Goal: Task Accomplishment & Management: Complete application form

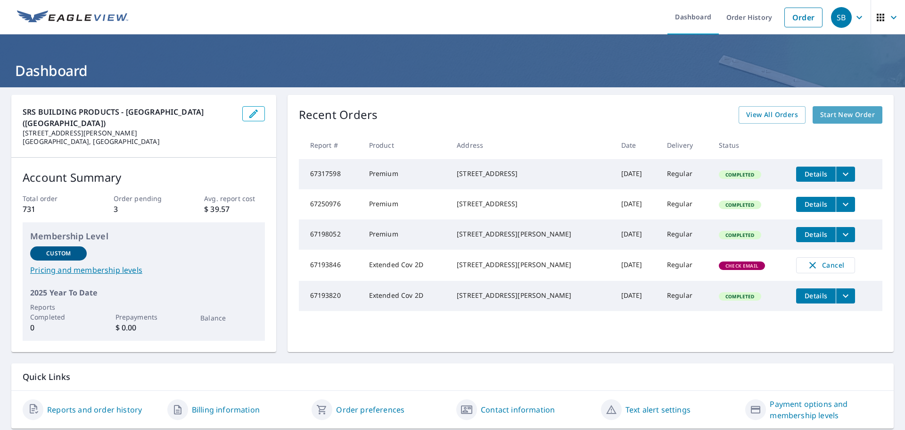
click at [832, 117] on span "Start New Order" at bounding box center [847, 115] width 55 height 12
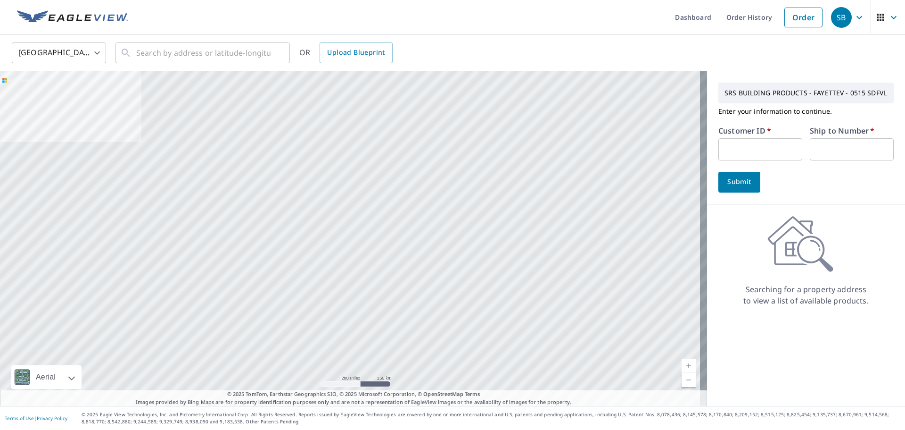
click at [754, 148] on input "text" at bounding box center [761, 149] width 84 height 22
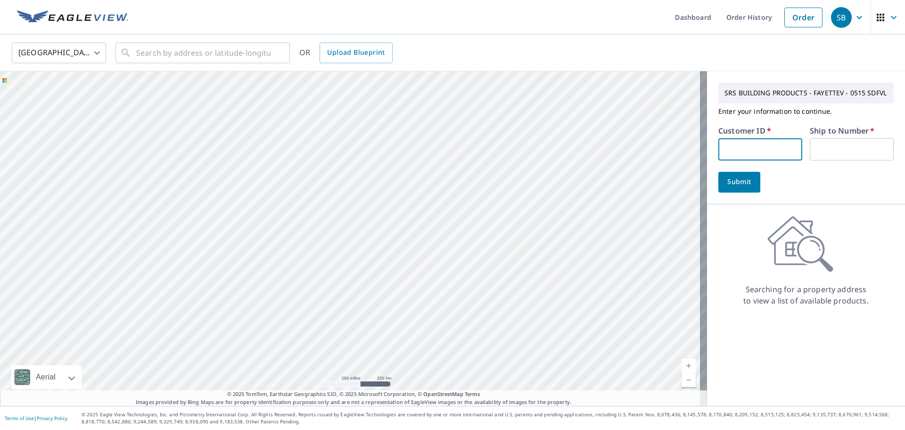
type input "S067327"
click at [846, 143] on input "text" at bounding box center [852, 149] width 84 height 22
type input "1"
click at [726, 183] on span "Submit" at bounding box center [739, 182] width 27 height 12
click at [135, 50] on div "​" at bounding box center [203, 52] width 174 height 21
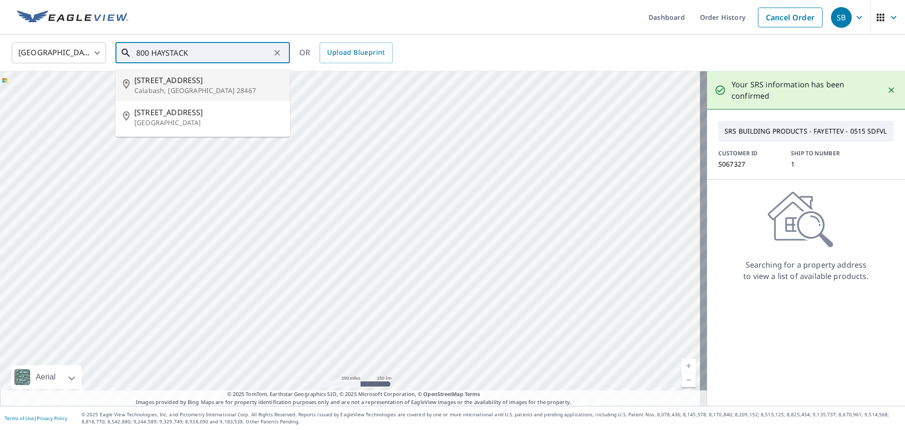
click at [175, 82] on span "[STREET_ADDRESS]" at bounding box center [208, 79] width 148 height 11
type input "[STREET_ADDRESS]"
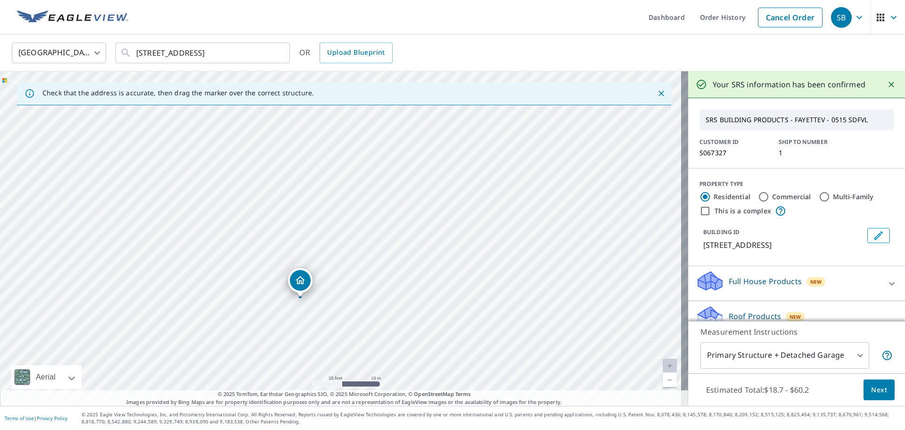
drag, startPoint x: 315, startPoint y: 278, endPoint x: 302, endPoint y: 280, distance: 12.9
click at [874, 389] on span "Next" at bounding box center [879, 390] width 16 height 12
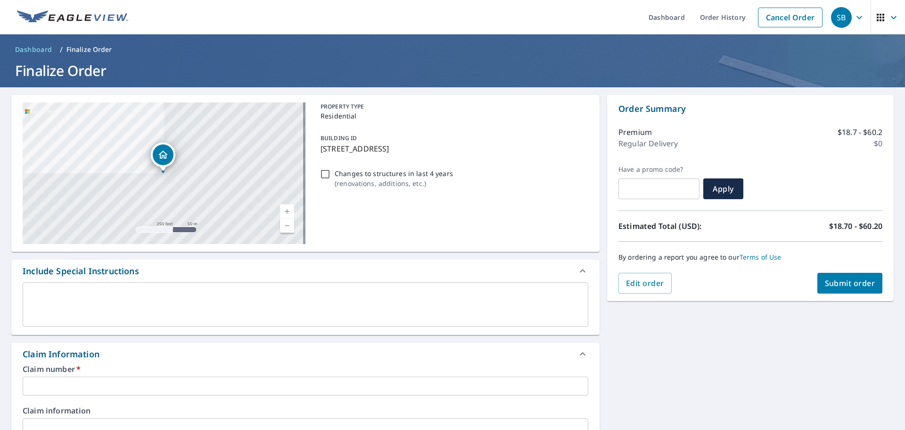
drag, startPoint x: 489, startPoint y: 148, endPoint x: 322, endPoint y: 157, distance: 167.6
click at [322, 157] on div "BUILDING ID [STREET_ADDRESS]" at bounding box center [453, 143] width 272 height 30
checkbox input "true"
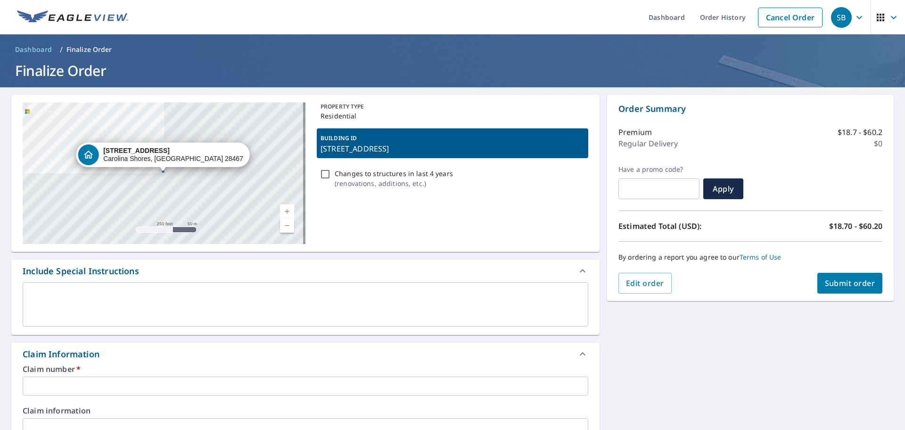
copy p "[STREET_ADDRESS]"
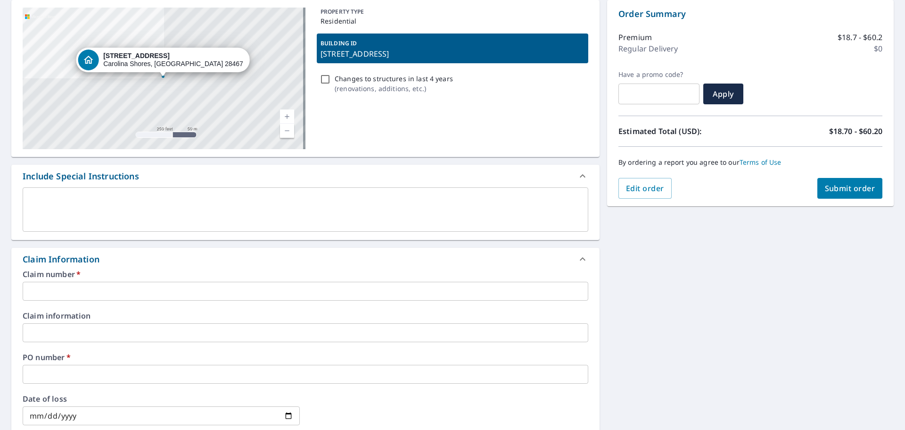
scroll to position [236, 0]
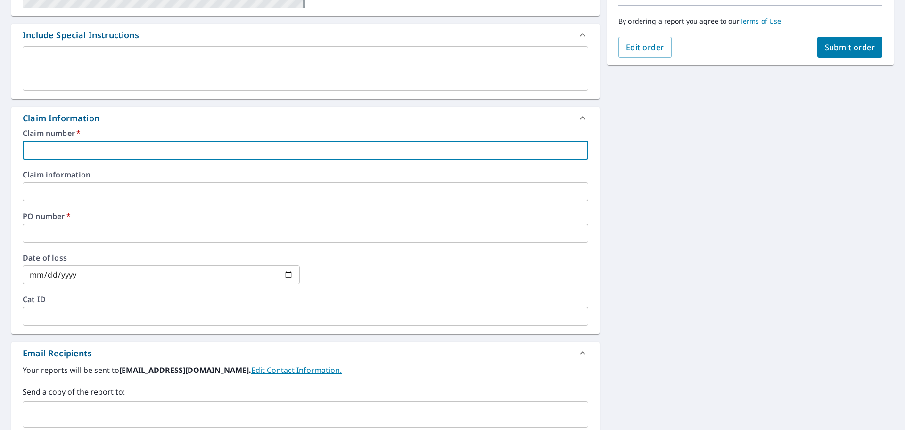
paste input "[STREET_ADDRESS]"
type input "[STREET_ADDRESS]"
checkbox input "true"
type input "[STREET_ADDRESS]"
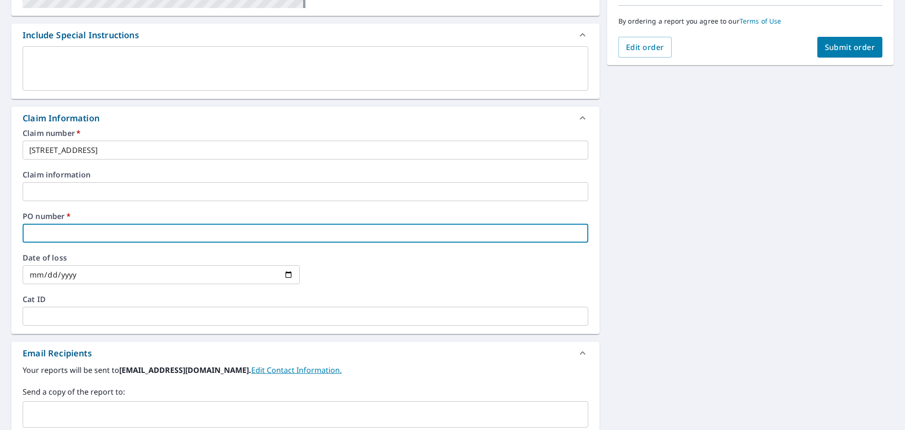
paste input "[STREET_ADDRESS]"
type input "[STREET_ADDRESS]"
checkbox input "true"
type input "[STREET_ADDRESS]"
click at [29, 151] on input "[STREET_ADDRESS]" at bounding box center [306, 149] width 566 height 19
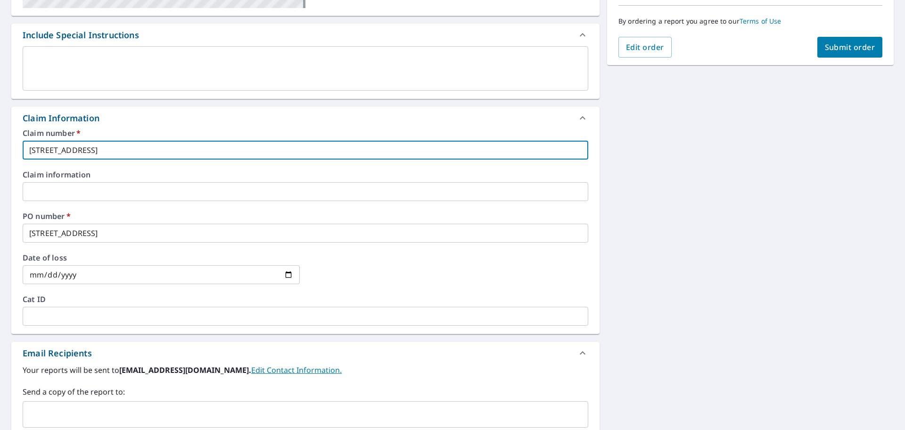
type input "[STREET_ADDRESS]"
checkbox input "true"
type input "[STREET_ADDRESS]"
click at [28, 233] on input "[STREET_ADDRESS]" at bounding box center [306, 232] width 566 height 19
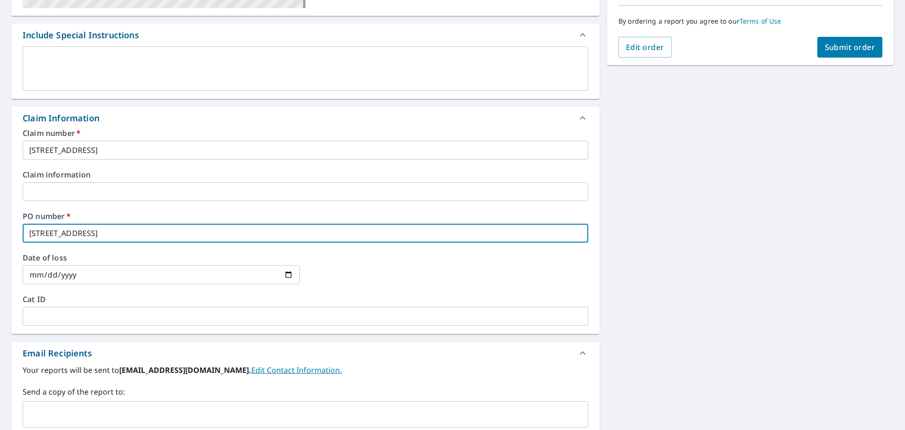
type input "[STREET_ADDRESS]"
checkbox input "true"
type input "[STREET_ADDRESS]"
click at [850, 53] on button "Submit order" at bounding box center [851, 47] width 66 height 21
checkbox input "true"
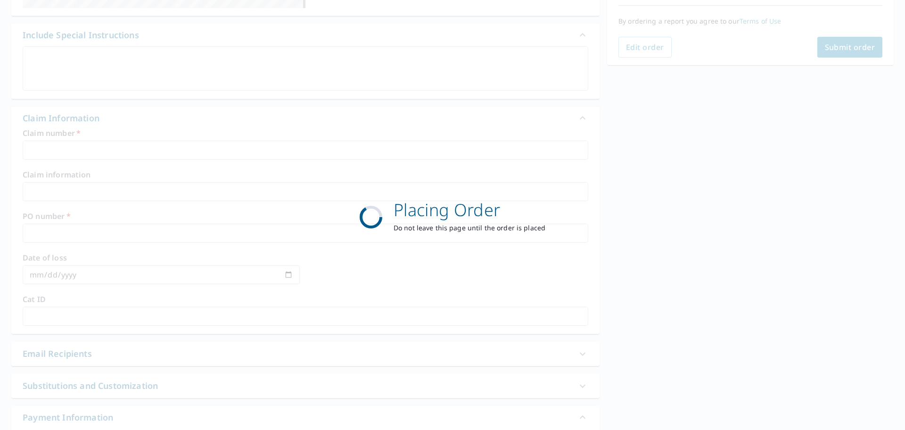
scroll to position [125, 0]
